Goal: Task Accomplishment & Management: Manage account settings

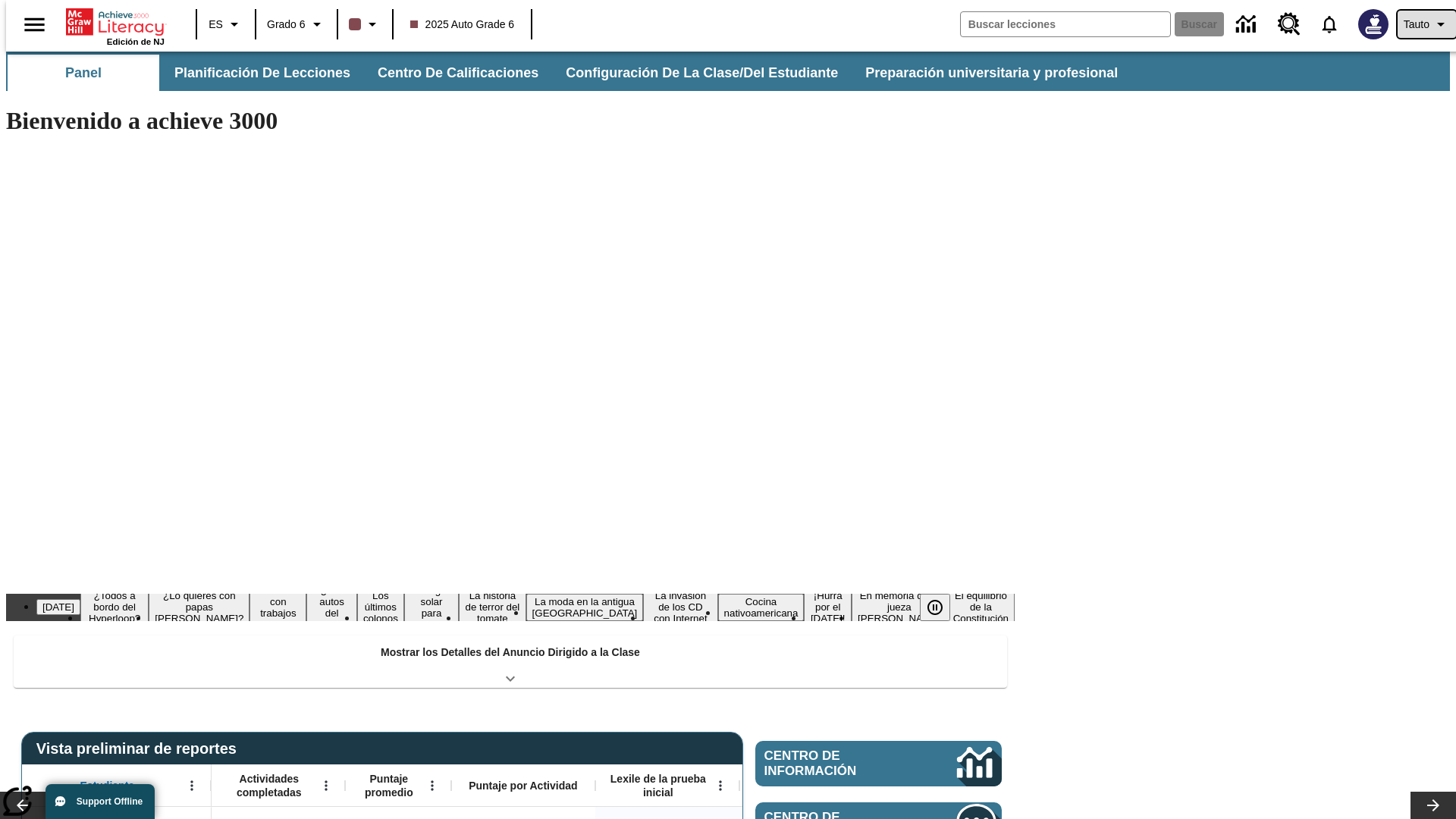
click at [1419, 24] on span "Tauto" at bounding box center [1416, 24] width 26 height 16
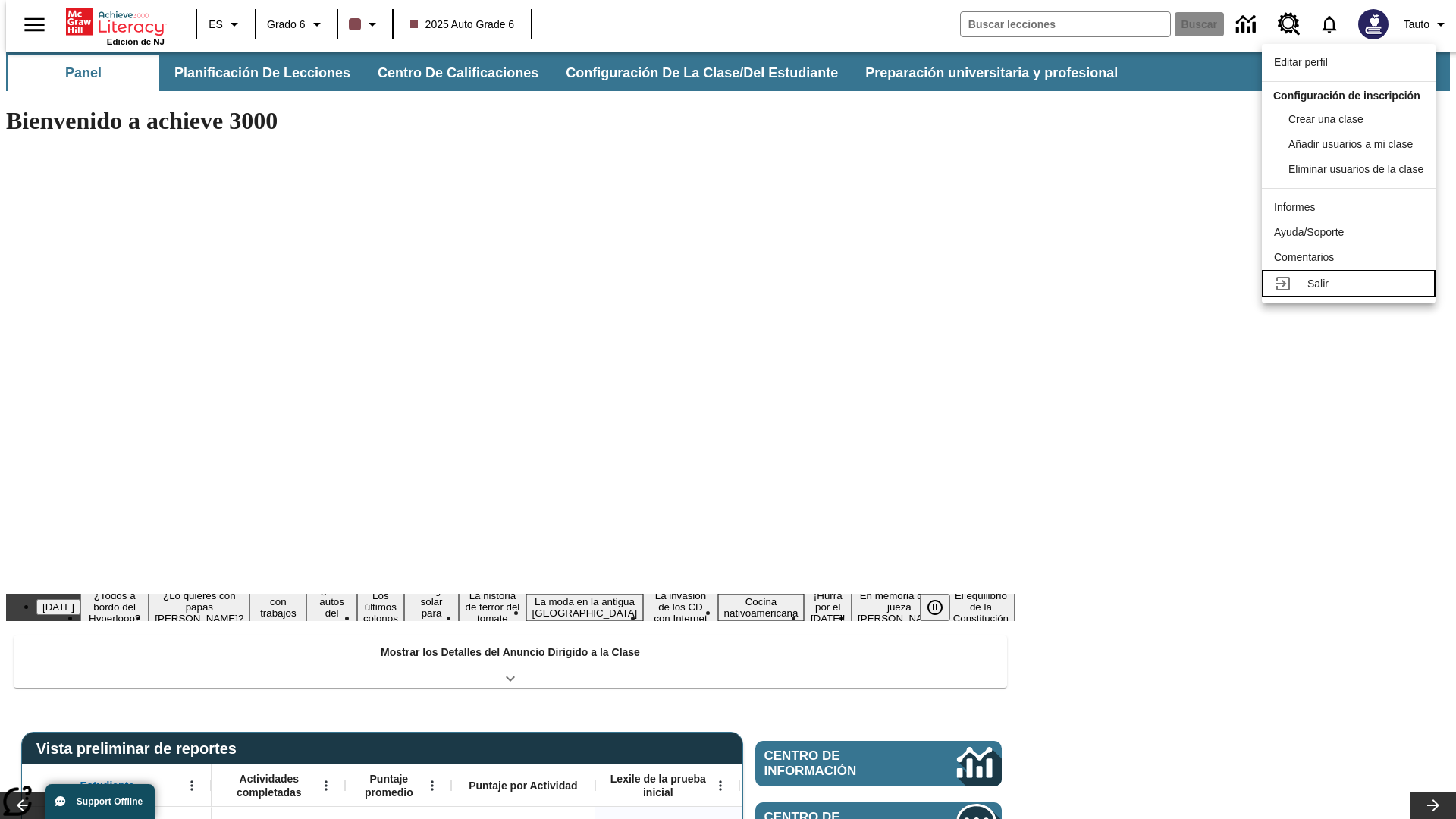
click at [1358, 276] on div "Salir" at bounding box center [1365, 284] width 116 height 16
